Goal: Communication & Community: Answer question/provide support

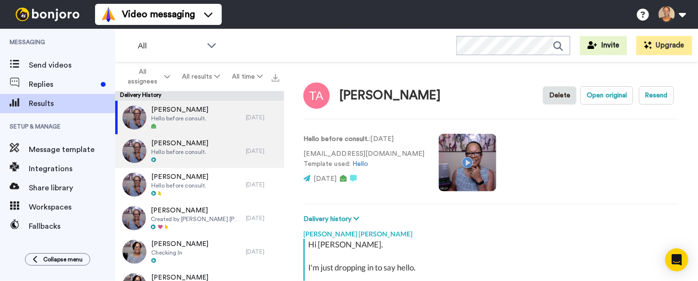
scroll to position [60, 0]
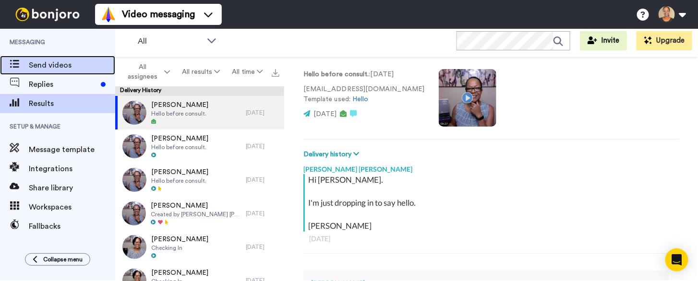
click at [44, 65] on span "Send videos" at bounding box center [72, 66] width 86 height 12
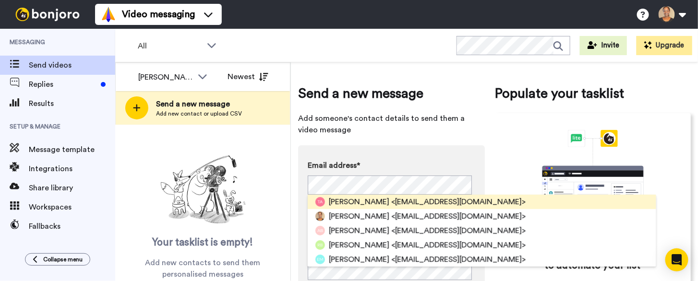
click at [406, 199] on span "<trevino_allen7@hotmail.com>" at bounding box center [458, 202] width 134 height 12
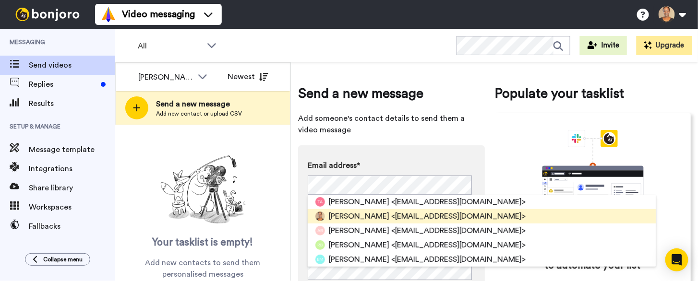
click at [434, 217] on span "<pvj@MyLouisianaNotary.com>" at bounding box center [458, 217] width 134 height 12
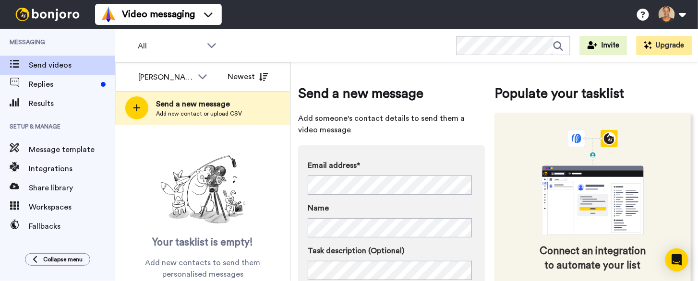
click at [497, 210] on div "Connect an integration to automate your list" at bounding box center [593, 201] width 196 height 177
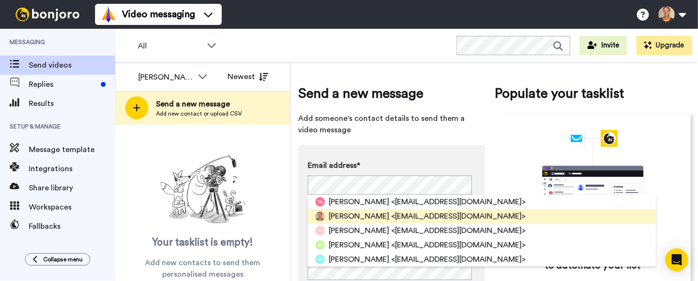
click at [388, 217] on div "Paula V. Johnson <pvj@MyLouisianaNotary.com>" at bounding box center [427, 217] width 197 height 12
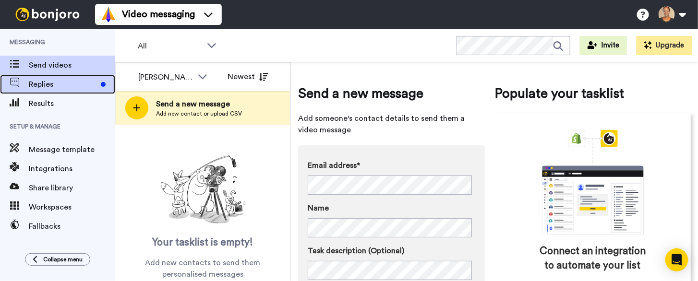
click at [51, 84] on span "Replies" at bounding box center [63, 85] width 68 height 12
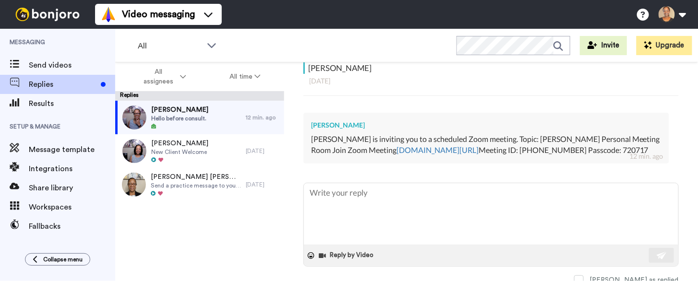
scroll to position [226, 0]
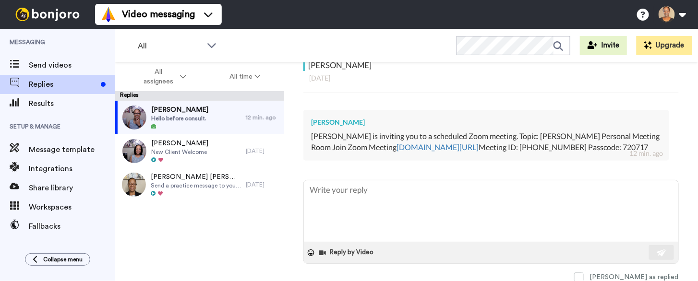
type textarea "x"
